Goal: Navigation & Orientation: Find specific page/section

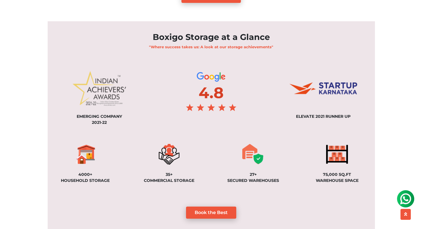
scroll to position [395, 0]
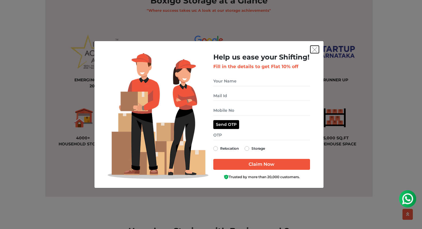
click at [316, 49] on img "get free quote dialog" at bounding box center [314, 49] width 5 height 5
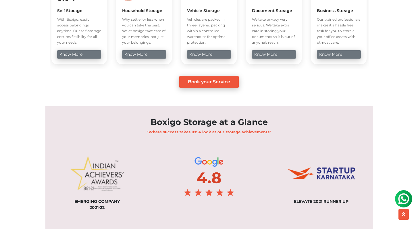
scroll to position [0, 0]
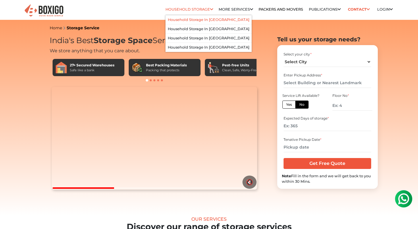
click at [201, 18] on link "Household Storage in [GEOGRAPHIC_DATA]" at bounding box center [209, 20] width 82 height 4
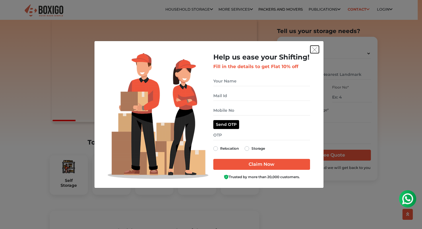
click at [316, 50] on img "get free quote dialog" at bounding box center [314, 49] width 5 height 5
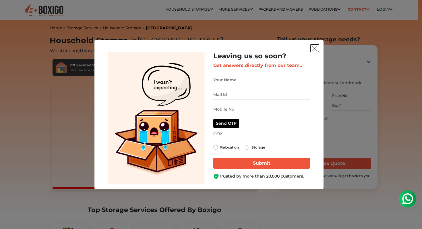
click at [314, 49] on img "get free quote dialog" at bounding box center [314, 48] width 5 height 5
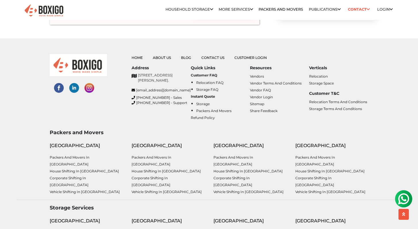
scroll to position [2383, 0]
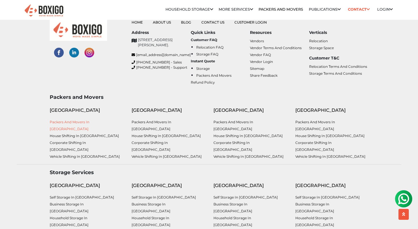
click at [89, 120] on link "Packers and Movers in [GEOGRAPHIC_DATA]" at bounding box center [70, 125] width 40 height 11
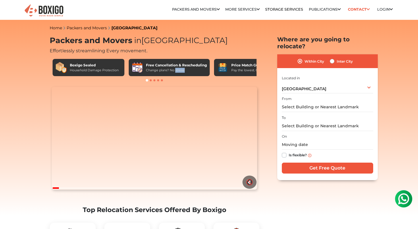
drag, startPoint x: 175, startPoint y: 72, endPoint x: 115, endPoint y: 72, distance: 60.3
click at [117, 73] on div "Boxigo Sealed Household Damage Protection Free Cancellation & Rescheduling Chan…" at bounding box center [155, 67] width 204 height 17
click at [151, 80] on span at bounding box center [151, 80] width 2 height 2
click at [153, 82] on div at bounding box center [155, 81] width 210 height 6
click at [150, 82] on div at bounding box center [155, 81] width 210 height 6
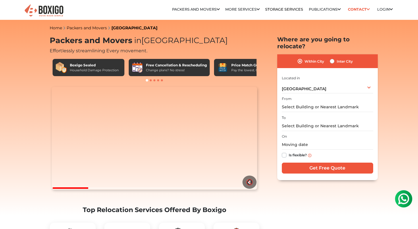
click at [153, 79] on div at bounding box center [155, 81] width 210 height 6
click at [155, 79] on div at bounding box center [155, 81] width 210 height 6
click at [161, 80] on div at bounding box center [155, 81] width 210 height 6
click at [161, 81] on span at bounding box center [162, 80] width 2 height 2
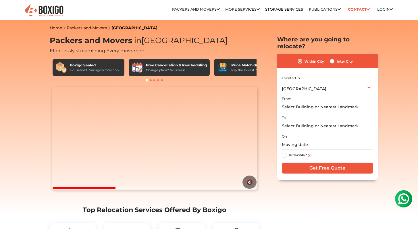
click at [161, 81] on span at bounding box center [162, 80] width 2 height 2
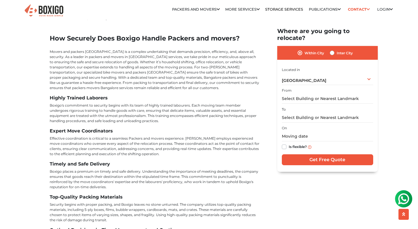
scroll to position [2680, 0]
